Goal: Task Accomplishment & Management: Manage account settings

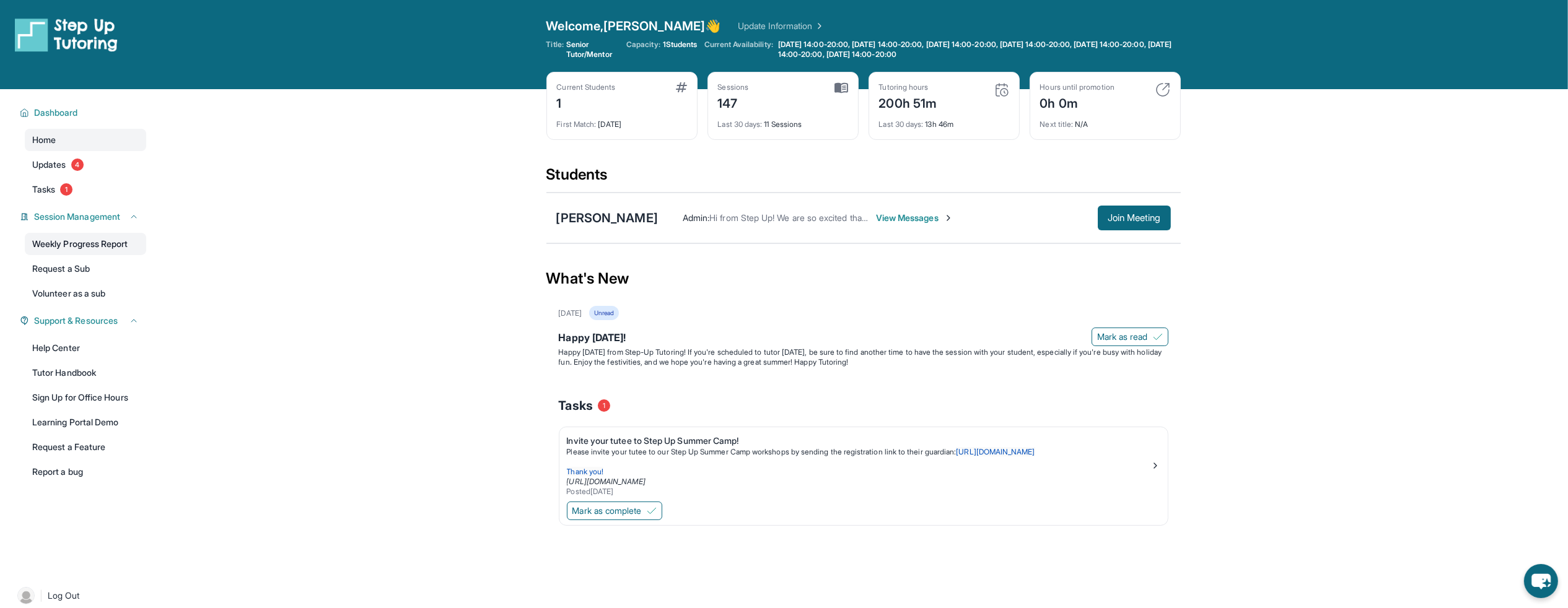
click at [101, 242] on link "Weekly Progress Report" at bounding box center [85, 243] width 121 height 23
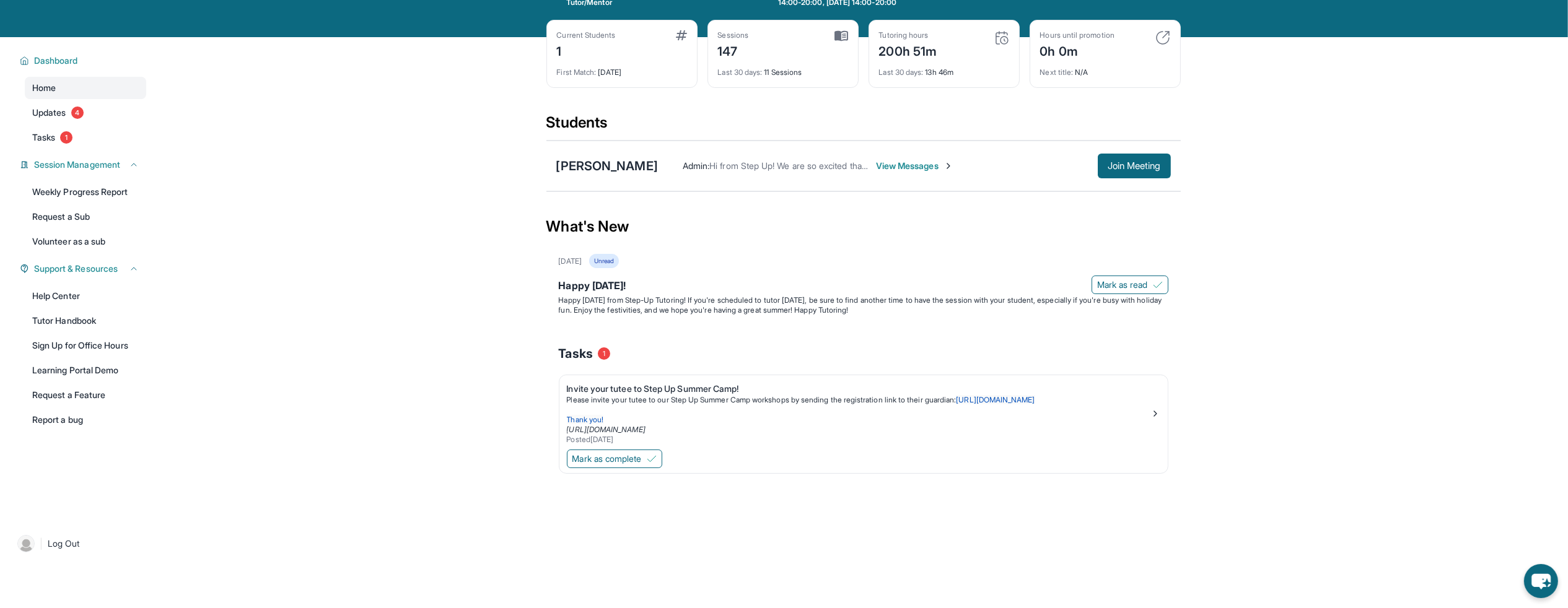
scroll to position [66, 0]
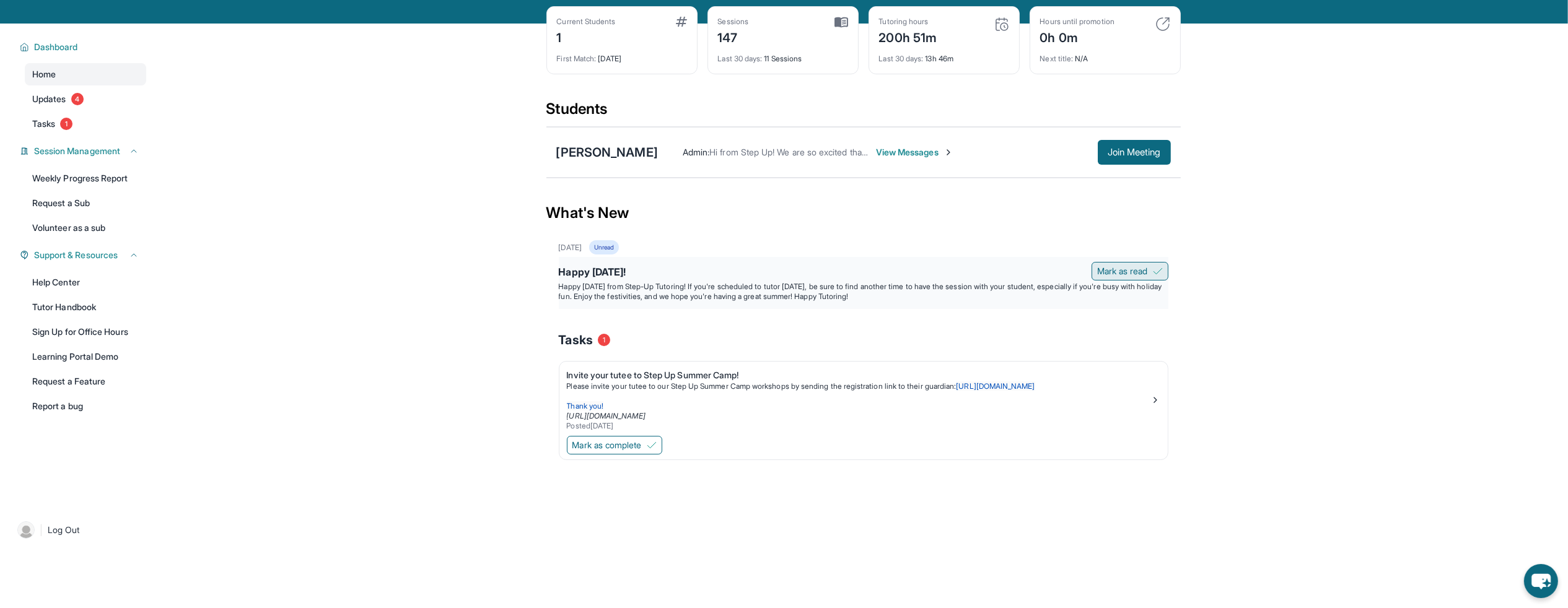
click at [1121, 268] on span "Mark as read" at bounding box center [1123, 271] width 51 height 13
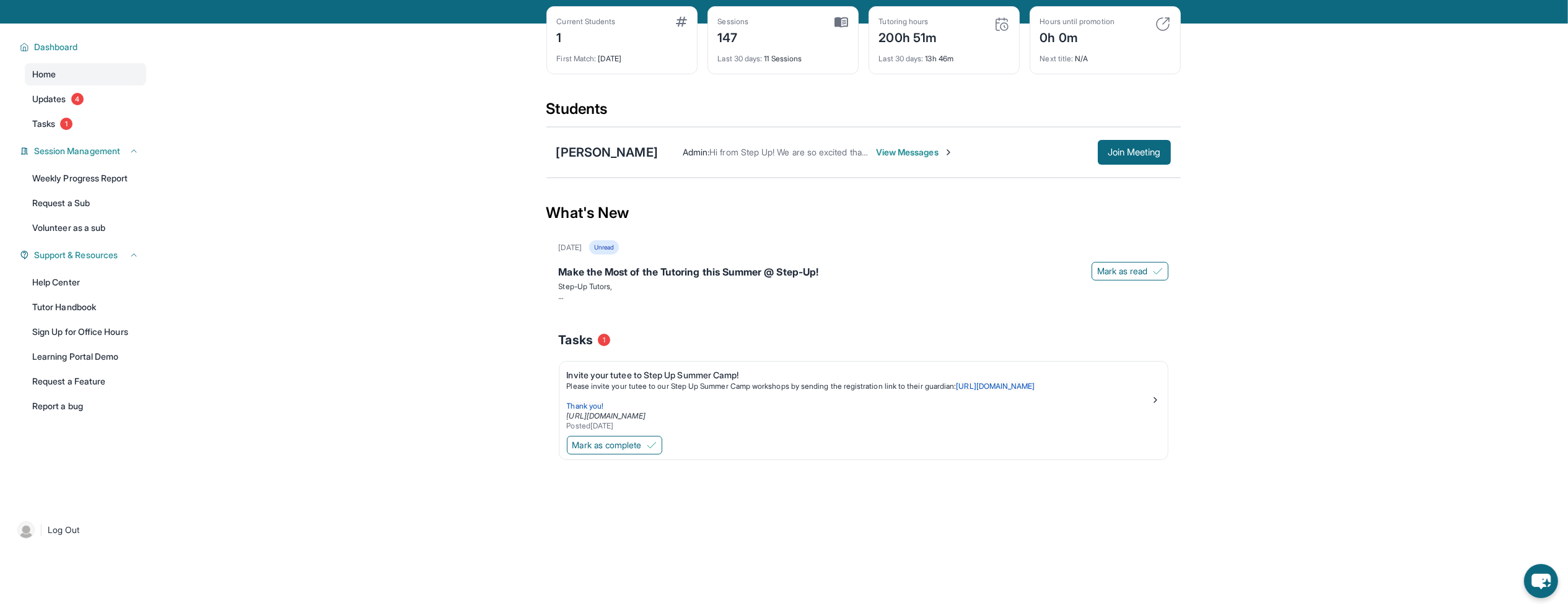
click at [1121, 268] on span "Mark as read" at bounding box center [1123, 271] width 51 height 13
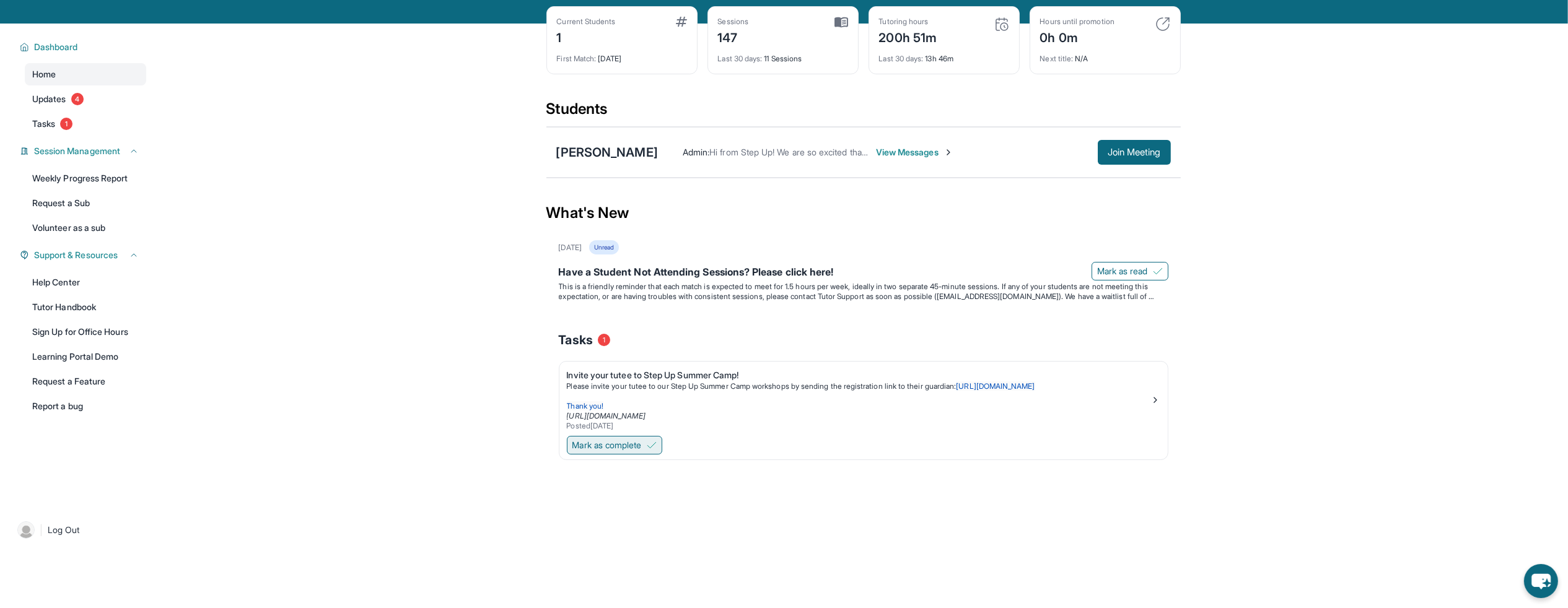
click at [653, 438] on button "Mark as complete" at bounding box center [614, 445] width 96 height 19
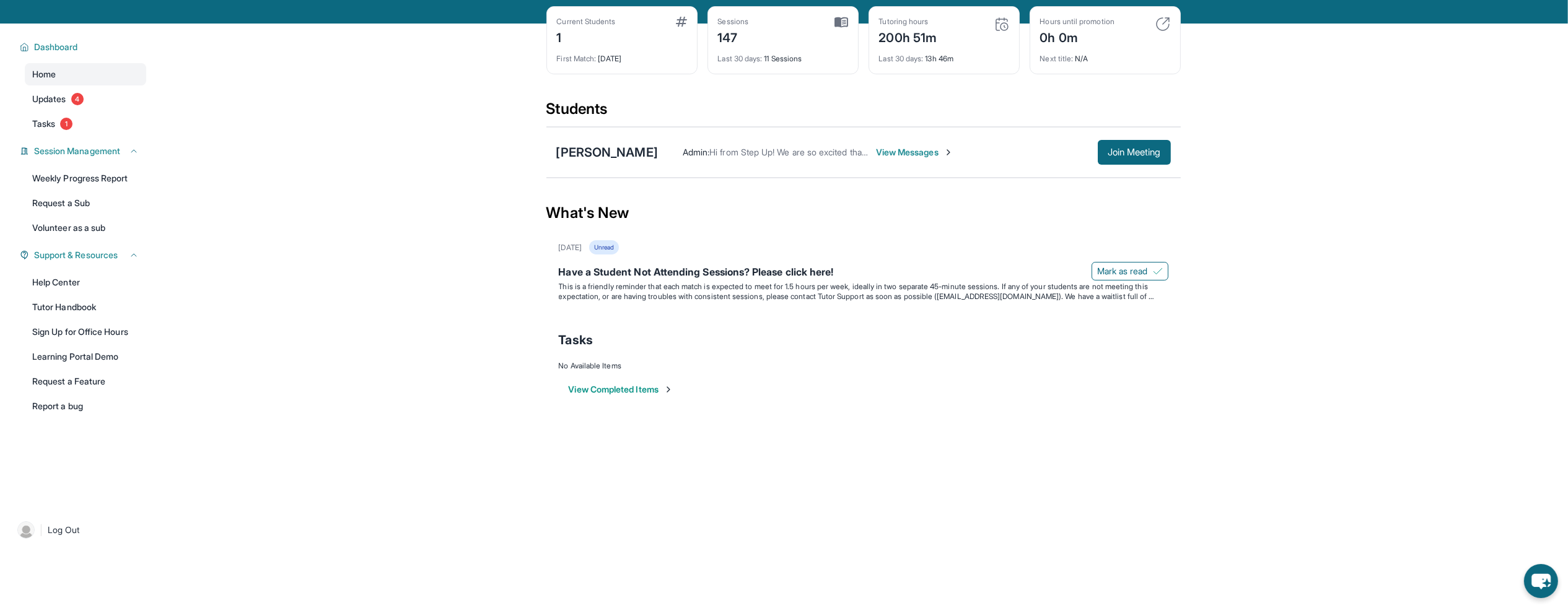
click at [900, 149] on span "View Messages" at bounding box center [915, 152] width 78 height 13
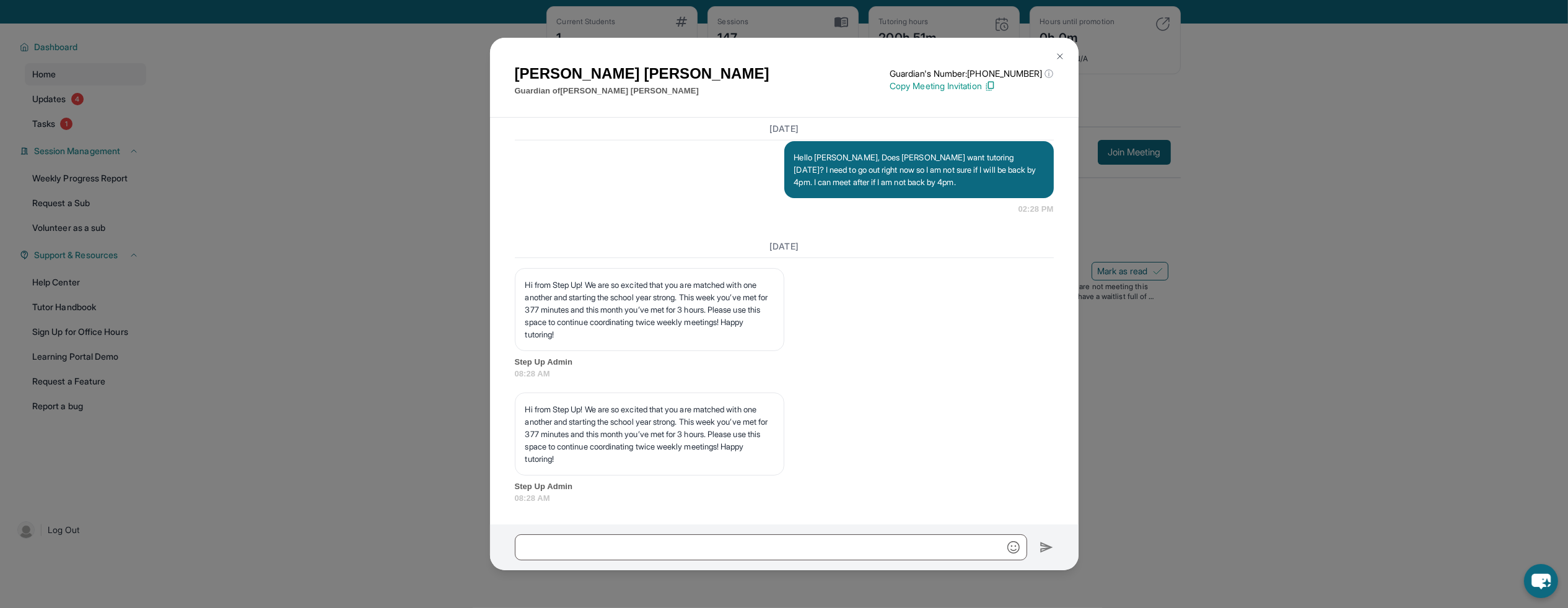
scroll to position [18287, 0]
click at [1057, 52] on img at bounding box center [1060, 56] width 10 height 10
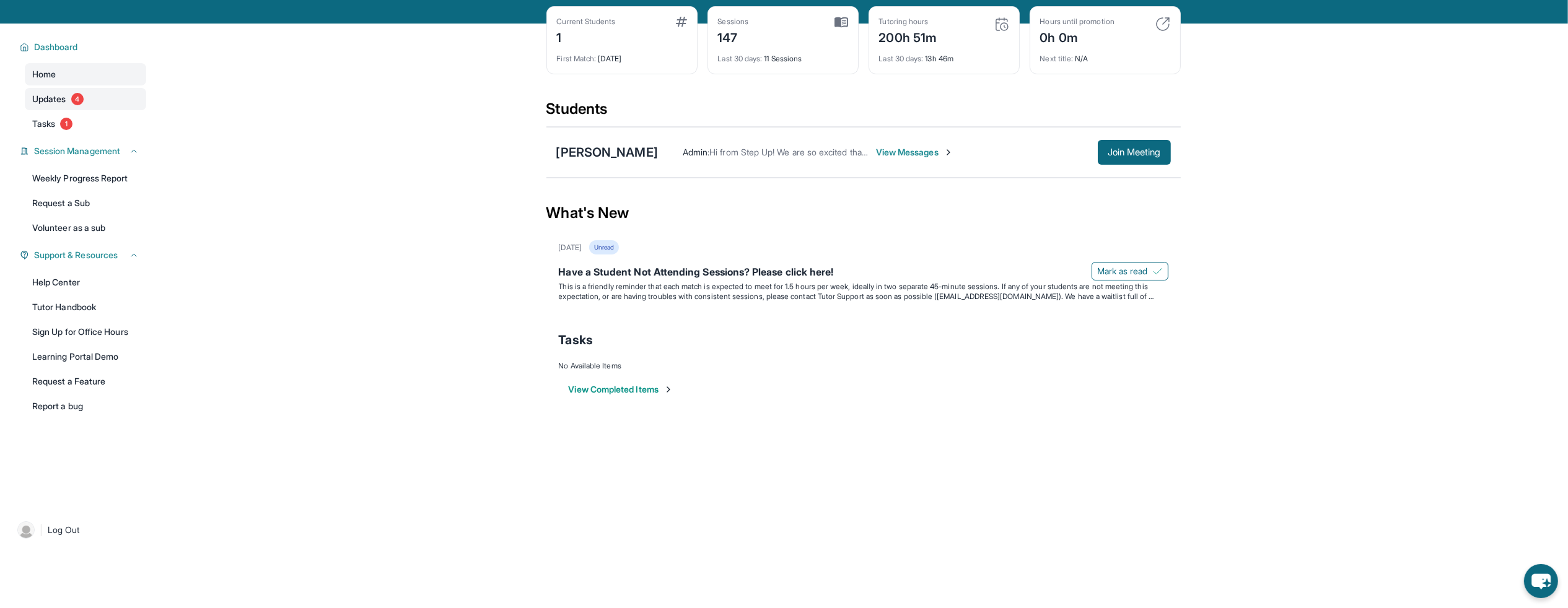
click at [59, 97] on span "Updates" at bounding box center [49, 99] width 34 height 13
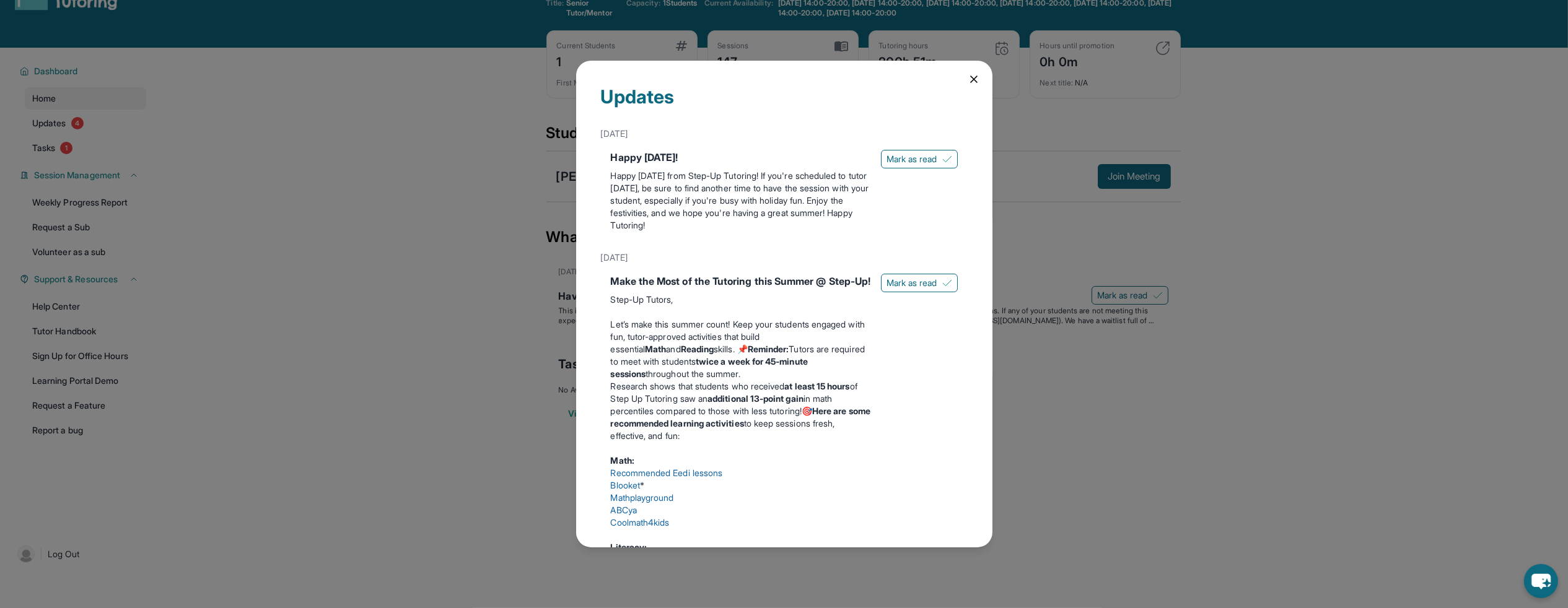
scroll to position [49, 0]
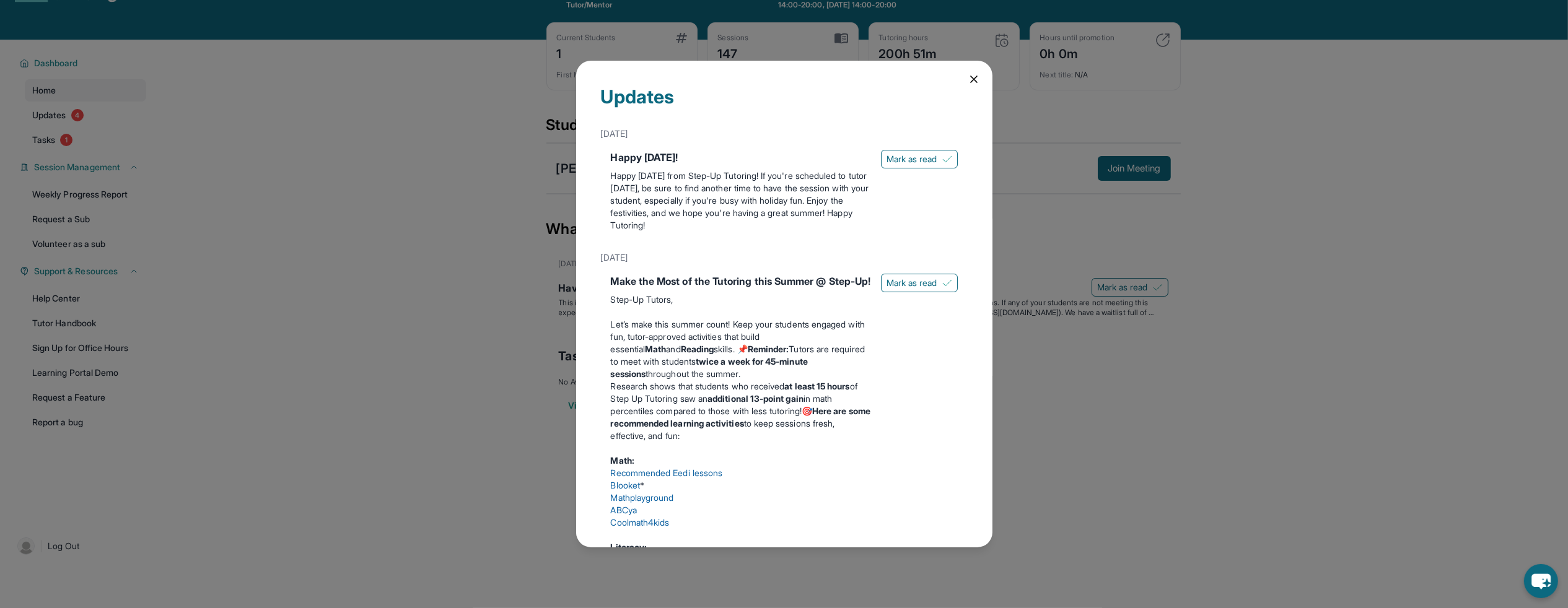
click at [971, 79] on icon at bounding box center [974, 79] width 6 height 6
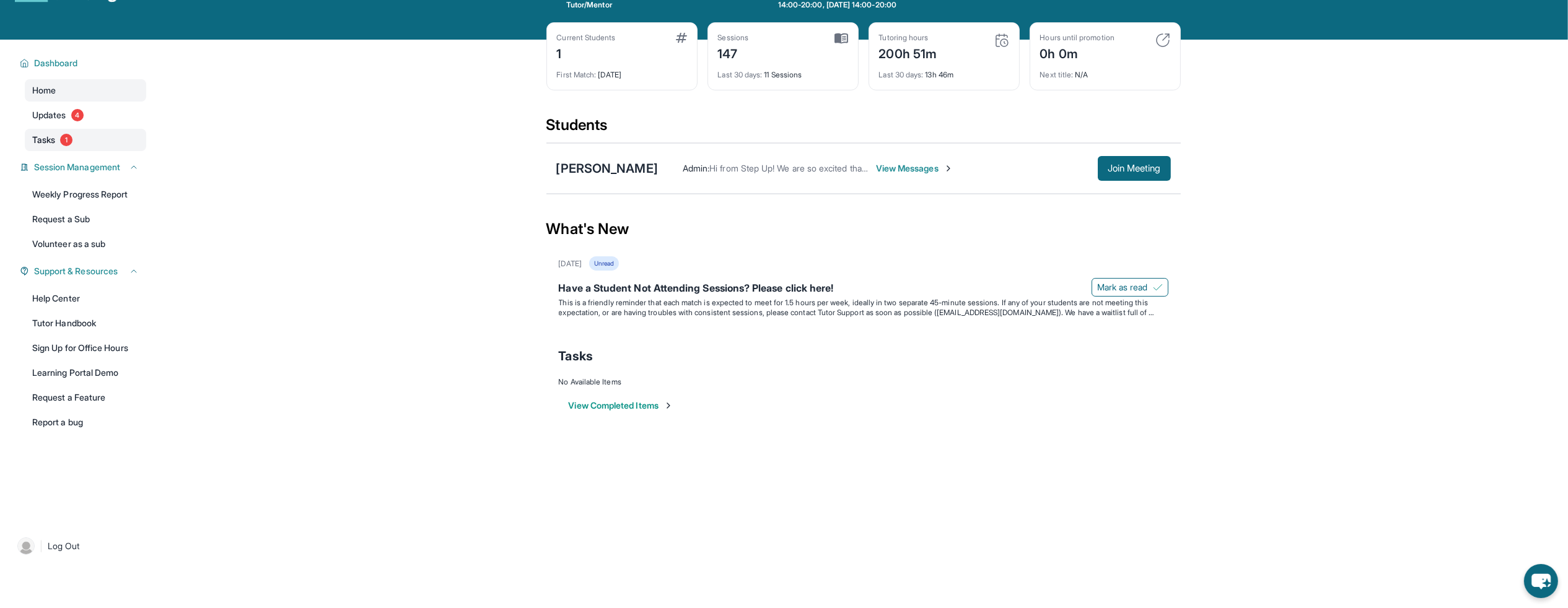
click at [39, 137] on span "Tasks" at bounding box center [43, 140] width 23 height 13
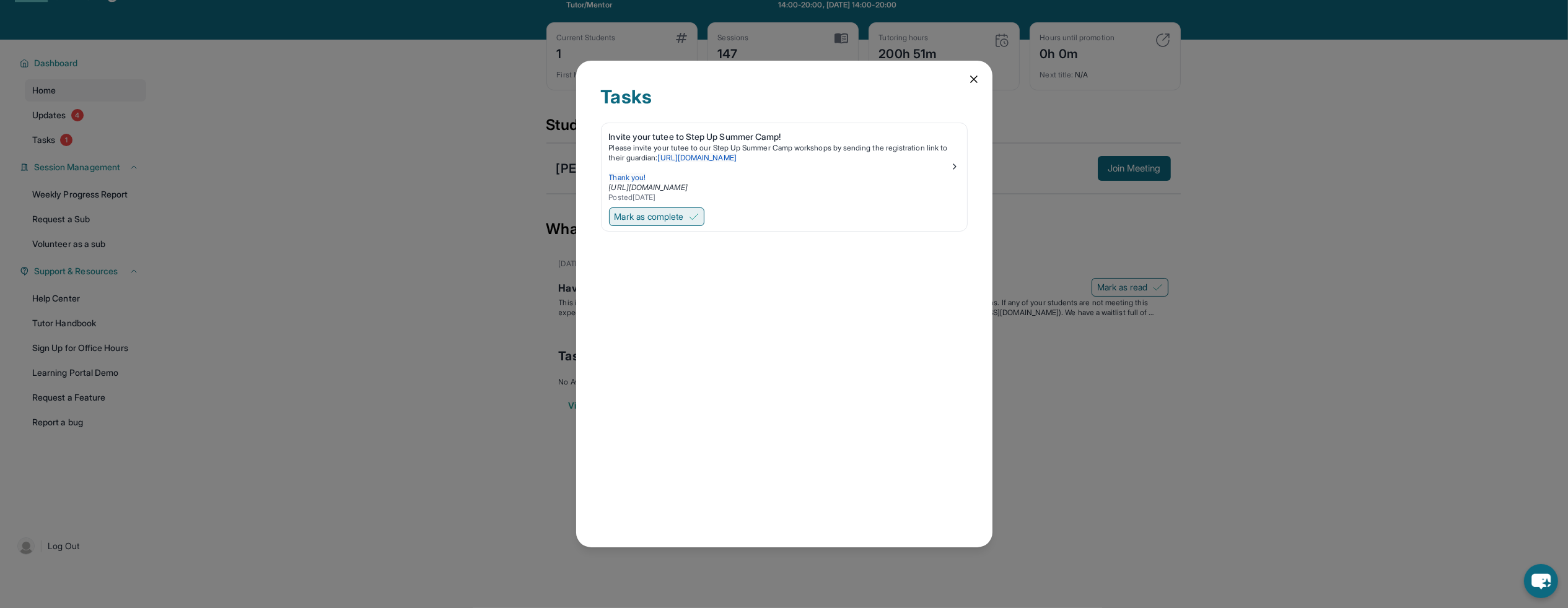
click at [658, 220] on span "Mark as complete" at bounding box center [649, 217] width 69 height 13
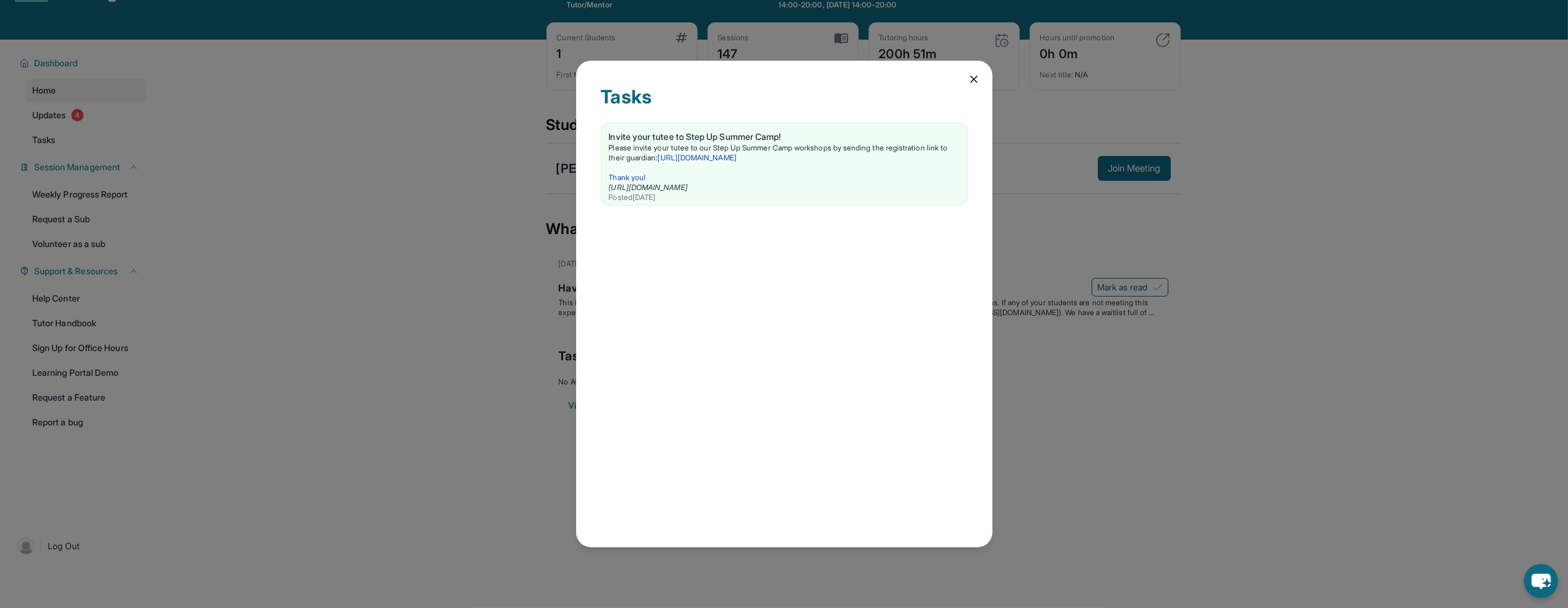
click at [976, 81] on icon at bounding box center [974, 79] width 6 height 6
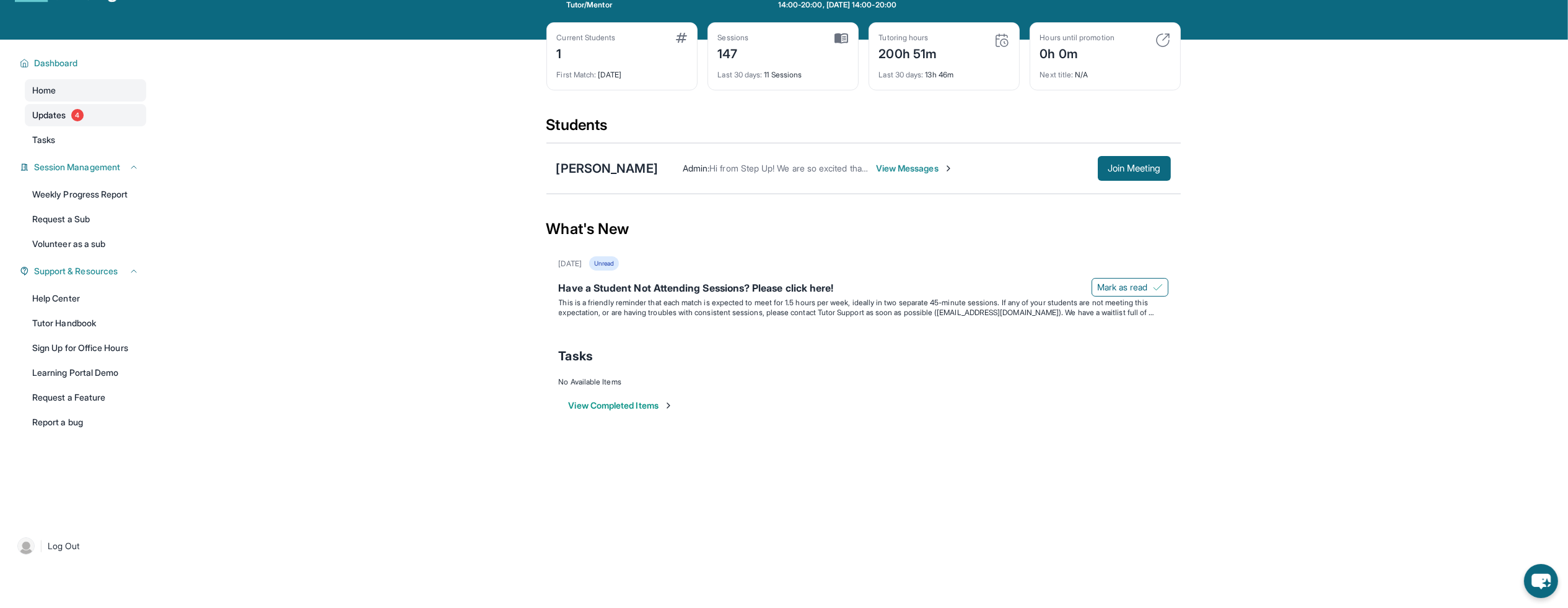
click at [74, 111] on span "4" at bounding box center [77, 115] width 13 height 13
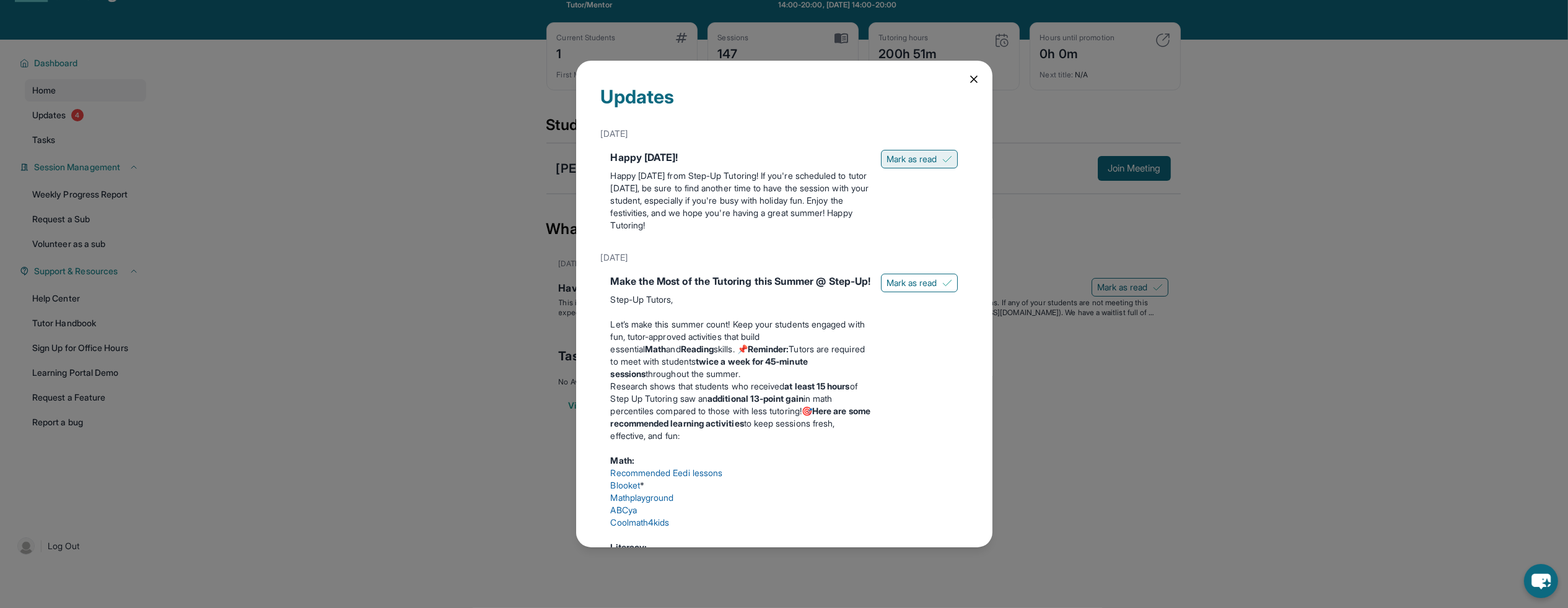
click at [933, 161] on button "Mark as read" at bounding box center [920, 159] width 77 height 19
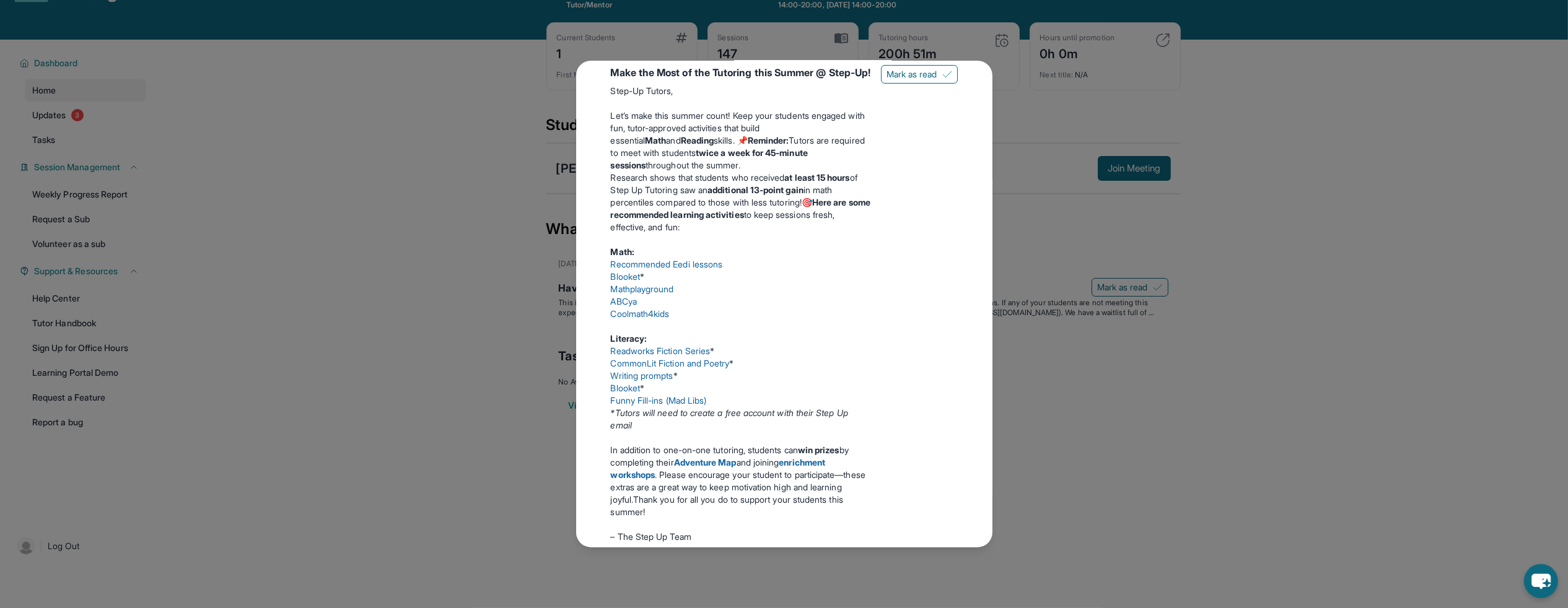
scroll to position [198, 0]
click at [654, 268] on link "Recommended Eedi lessons" at bounding box center [667, 262] width 112 height 11
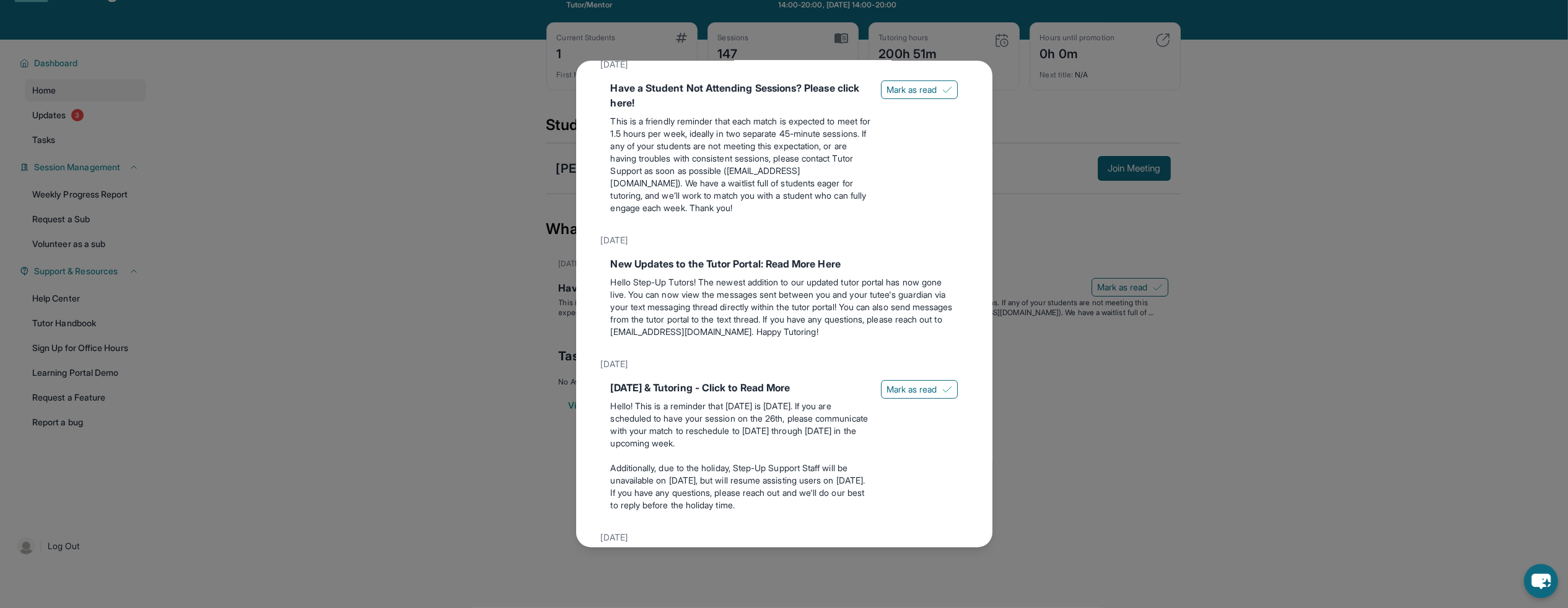
scroll to position [726, 0]
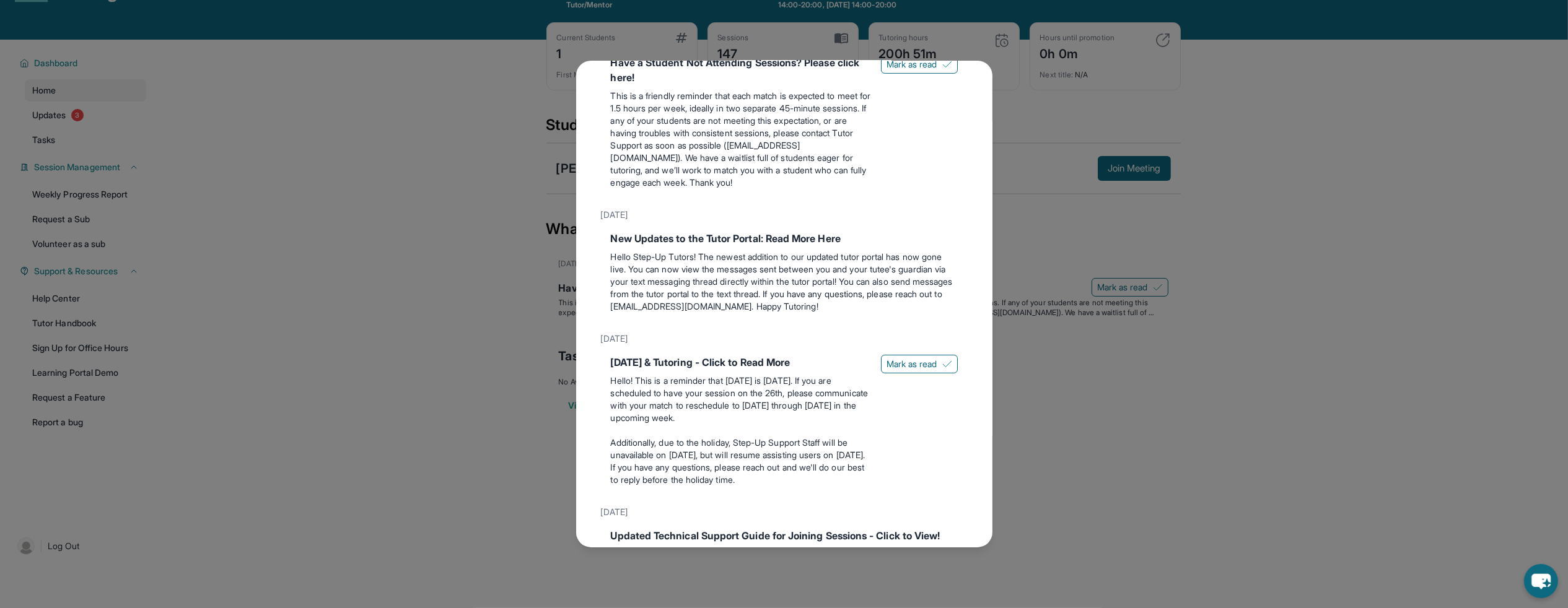
click at [321, 256] on div "Updates July 4th Happy 4th of July! Happy Independence Day from Step-Up Tutorin…" at bounding box center [784, 304] width 1568 height 608
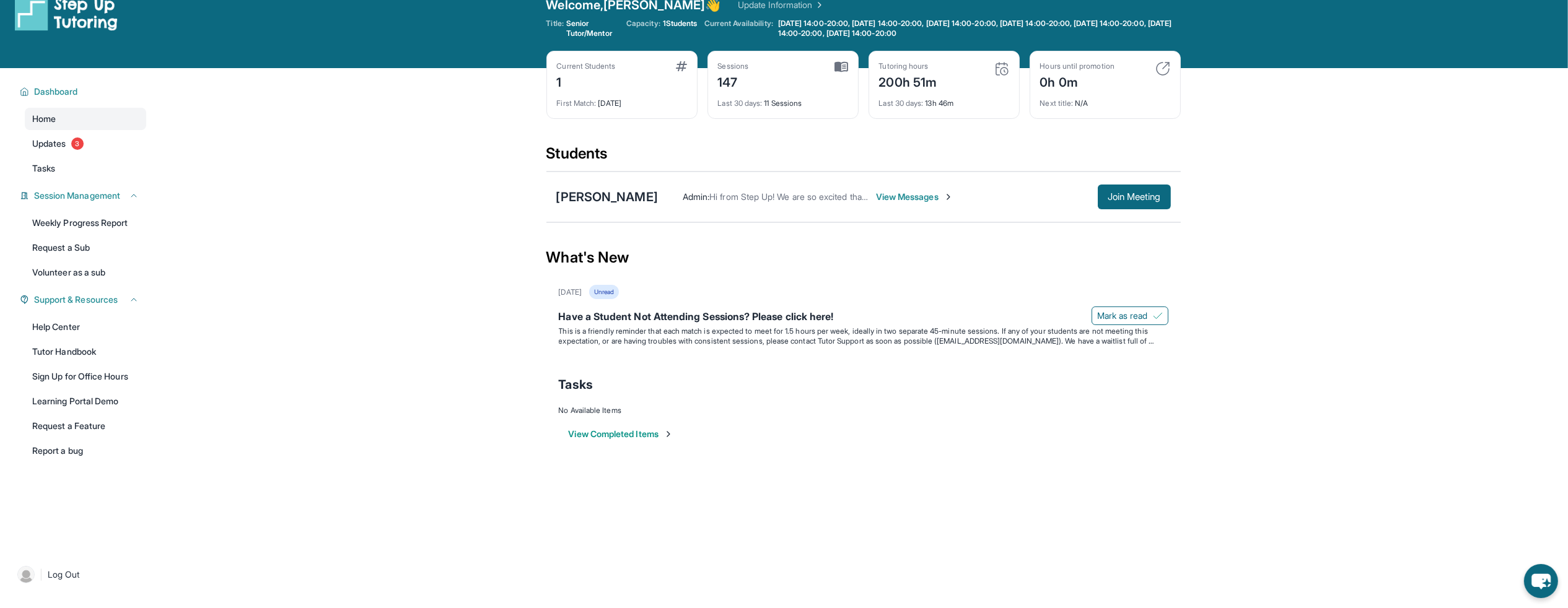
scroll to position [0, 0]
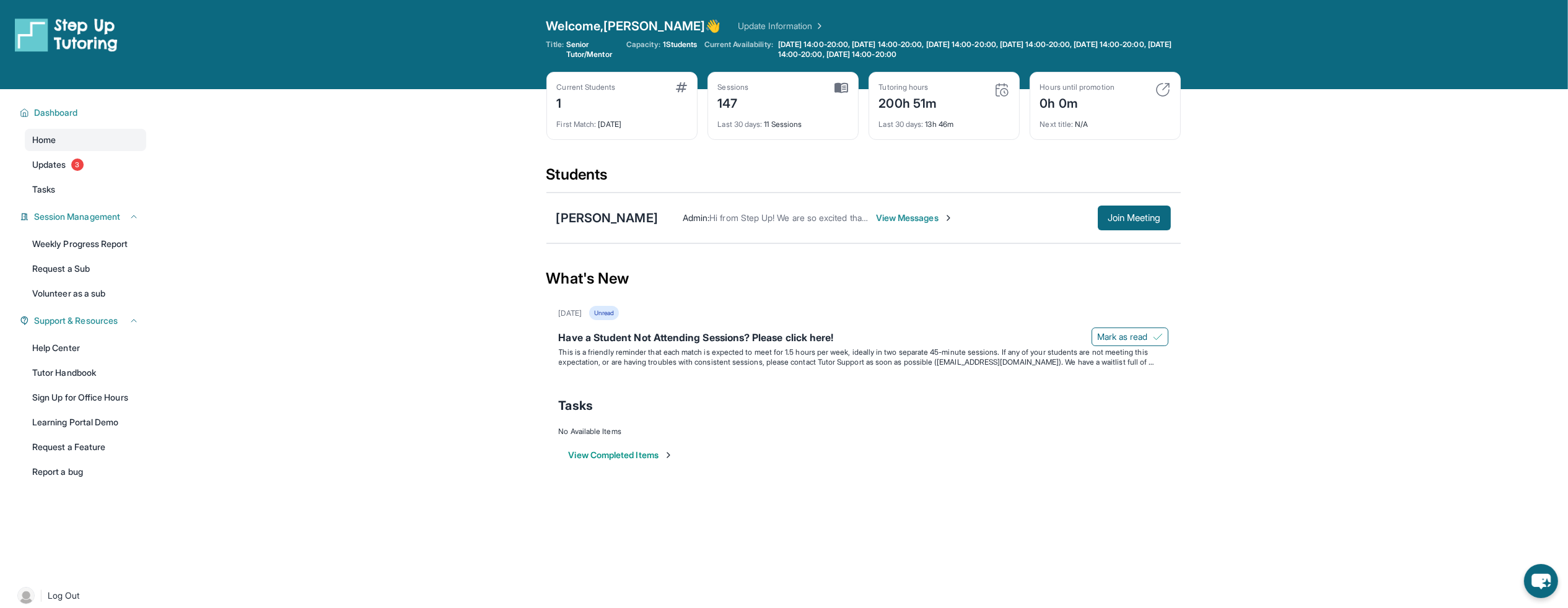
click at [738, 25] on link "Update Information" at bounding box center [782, 26] width 87 height 13
click at [738, 22] on link "Update Information" at bounding box center [782, 26] width 87 height 13
